Goal: Information Seeking & Learning: Learn about a topic

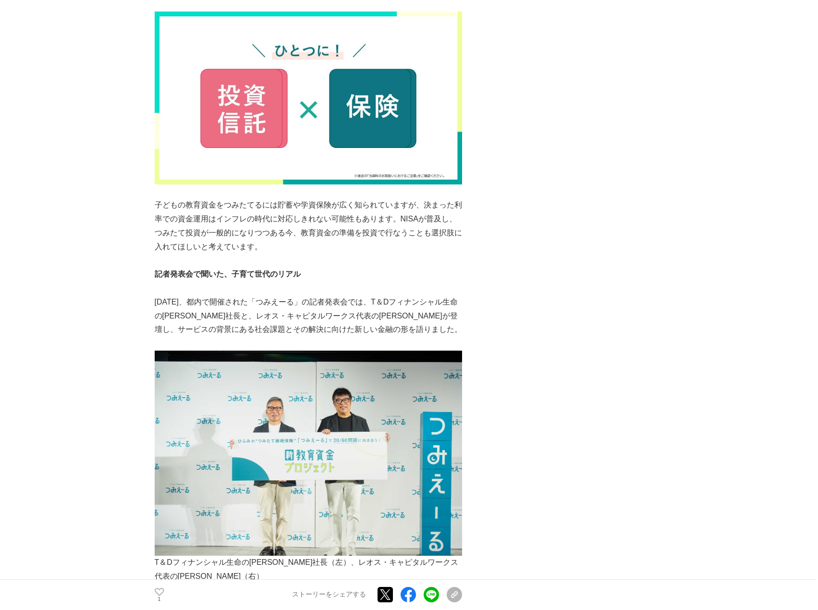
scroll to position [1778, 0]
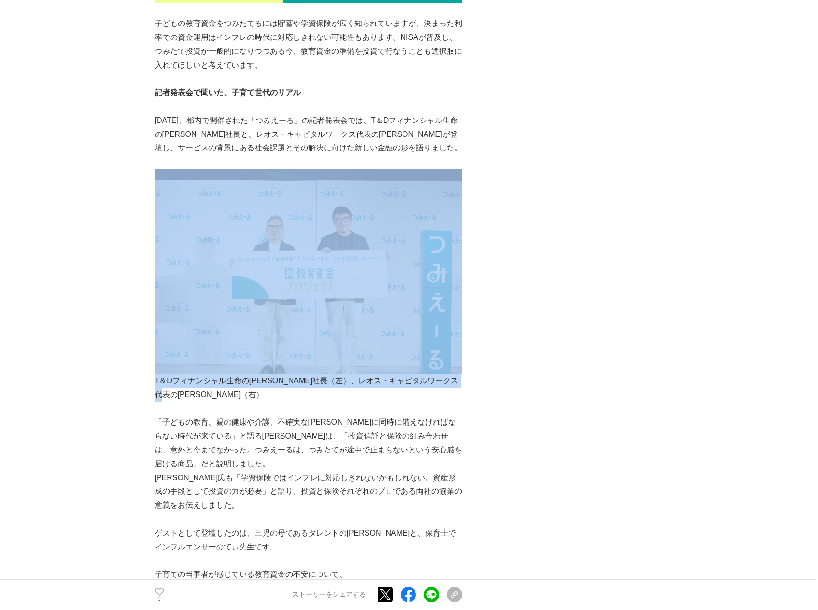
drag, startPoint x: 204, startPoint y: 372, endPoint x: 132, endPoint y: 302, distance: 100.6
click at [155, 301] on div "レオス・キャピタルワークスは「資本市場を通じて社会に貢献します」という経営理念のもとに[DATE]に創業した資産運用会社です。運用・販売する投資信託「[PER…" at bounding box center [308, 38] width 307 height 3360
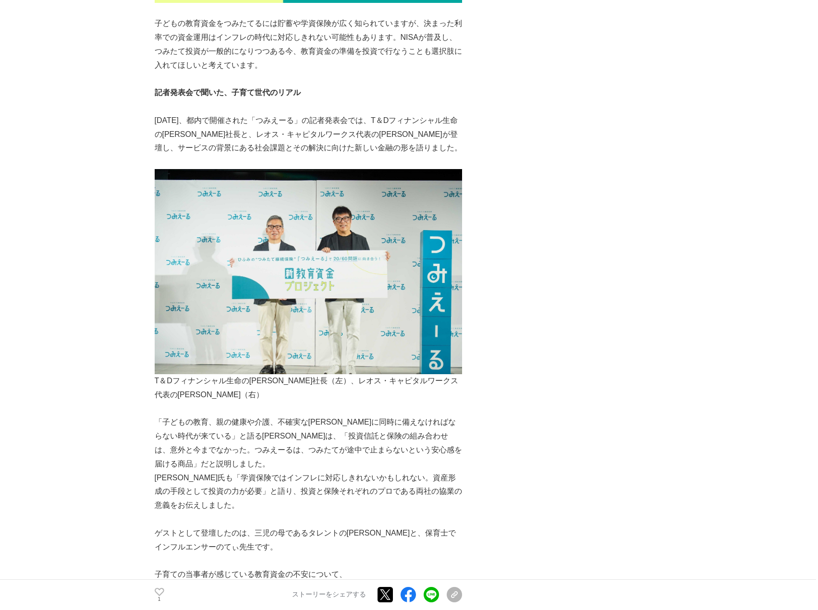
click at [128, 302] on main "投資×保険で将来に備える『つみえーる』という選択肢を つみえーる #つみえーる #保険 #投資" at bounding box center [409, 576] width 818 height 4591
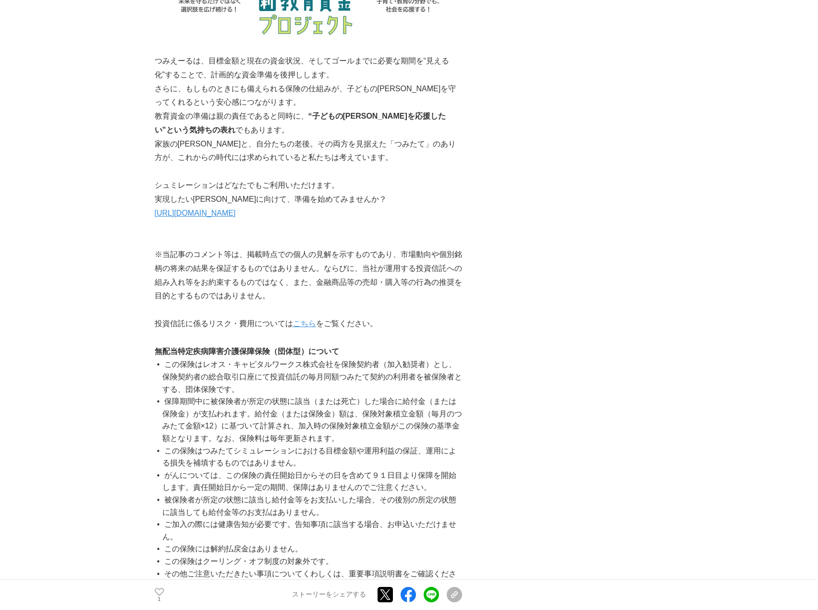
scroll to position [2739, 0]
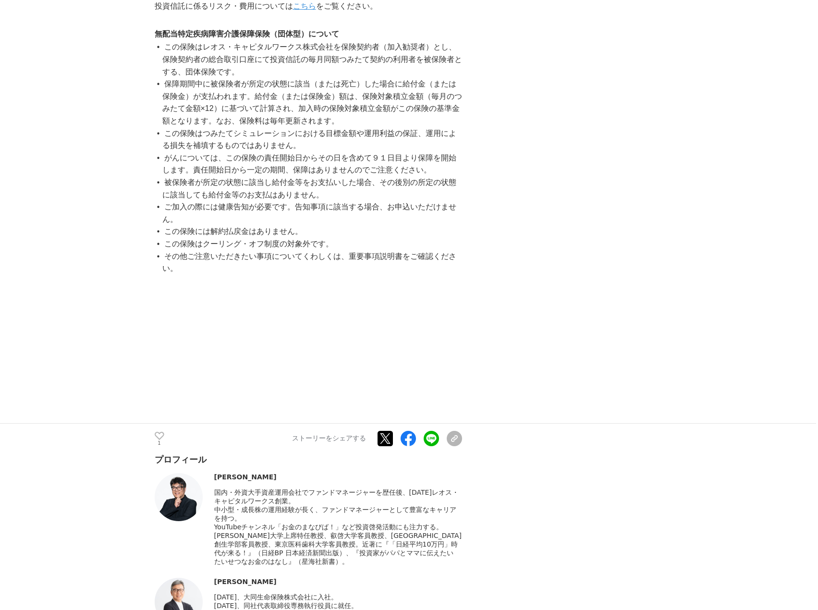
scroll to position [3075, 0]
